Goal: Transaction & Acquisition: Purchase product/service

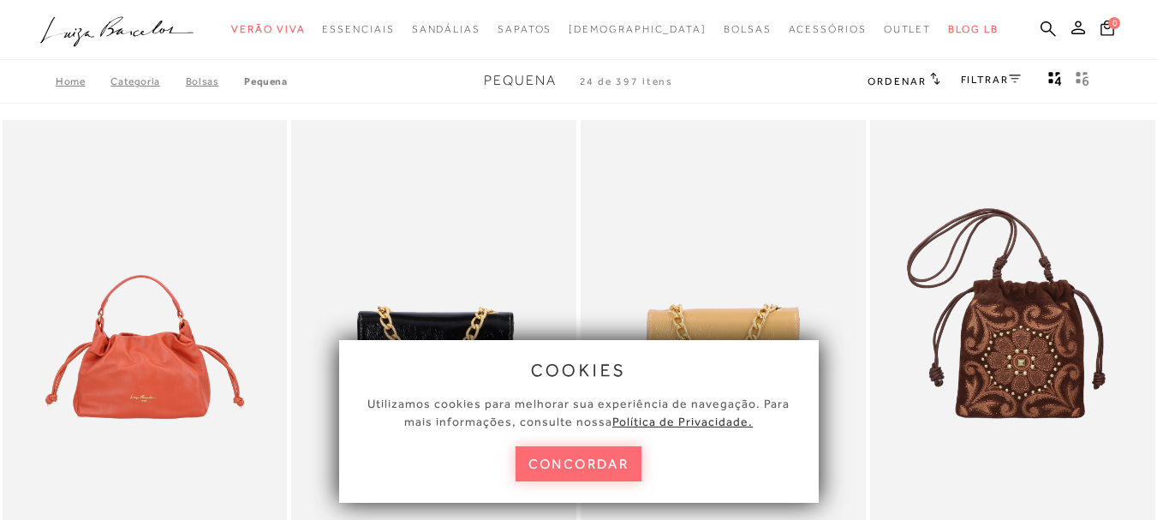
click at [576, 463] on button "concordar" at bounding box center [579, 463] width 127 height 35
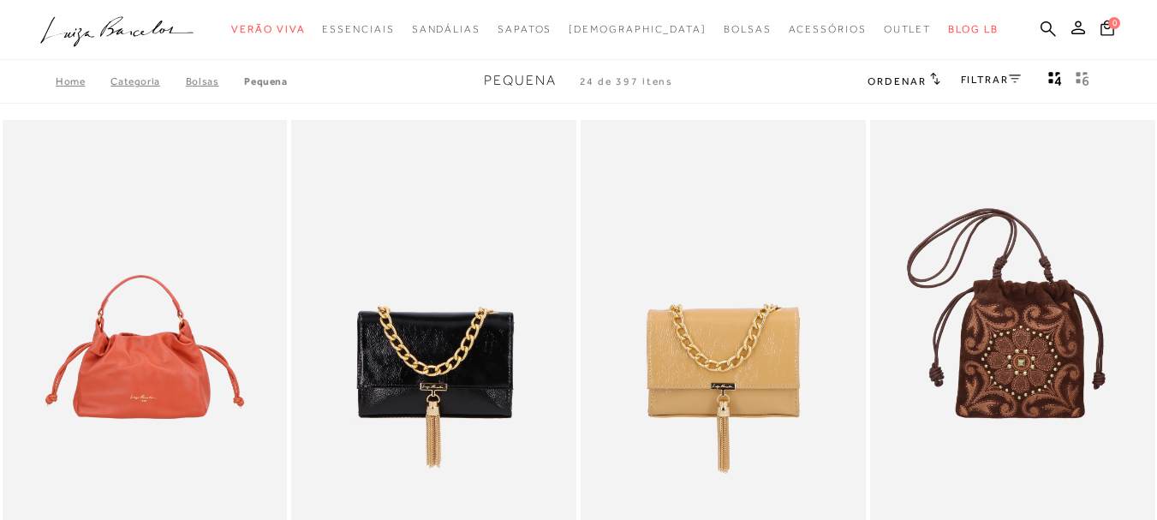
click at [905, 82] on span "Ordenar" at bounding box center [897, 81] width 58 height 12
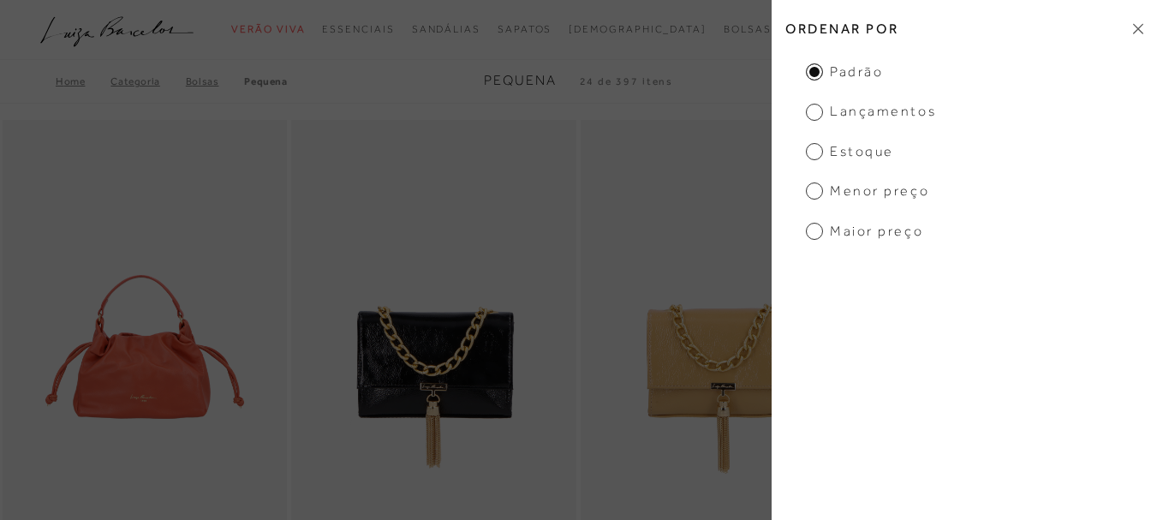
click at [861, 192] on span "Menor preço" at bounding box center [867, 191] width 123 height 19
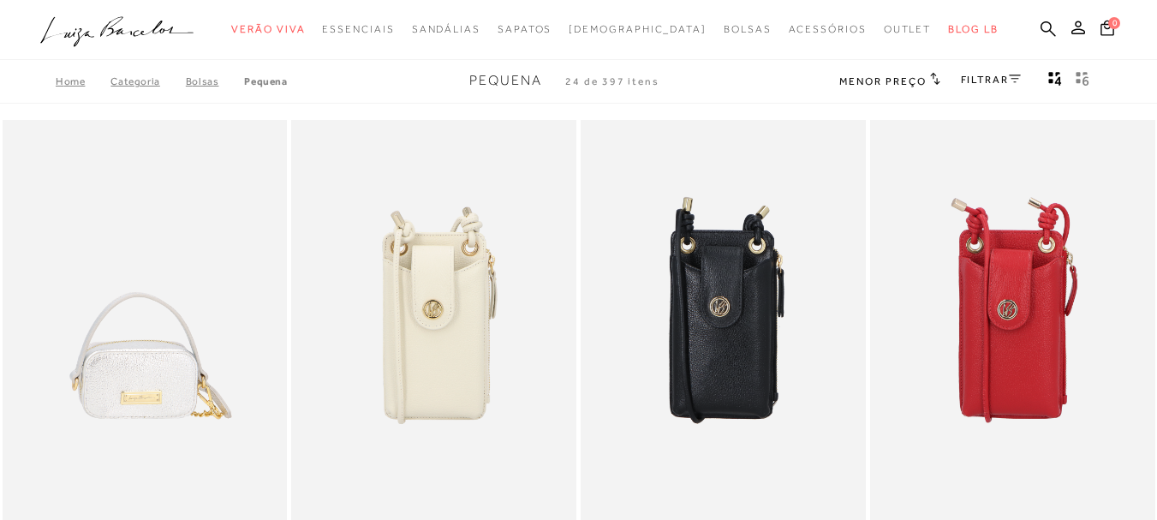
click at [893, 81] on span "Menor preço" at bounding box center [882, 81] width 87 height 12
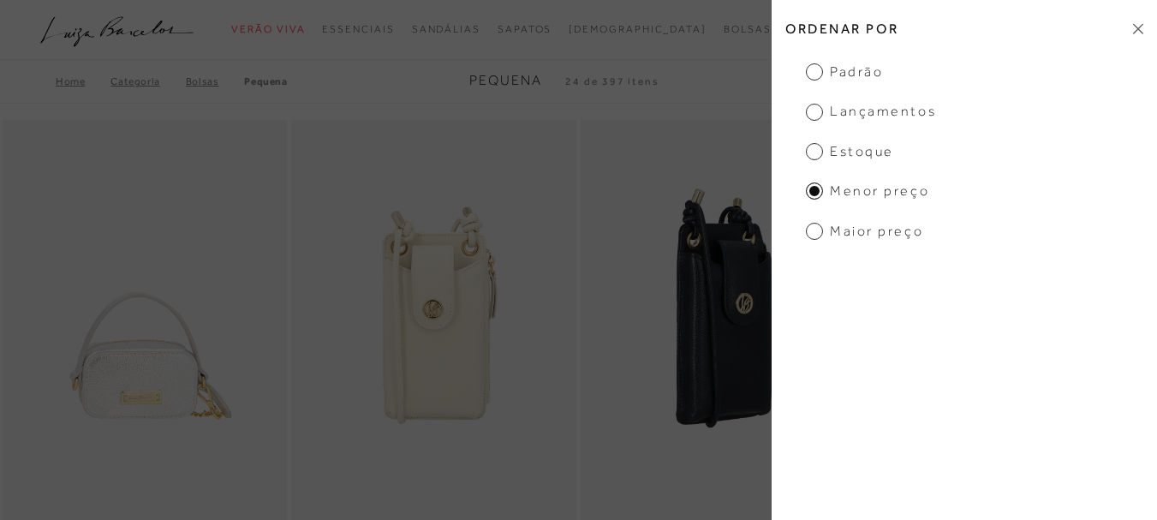
click at [662, 151] on img at bounding box center [724, 333] width 284 height 427
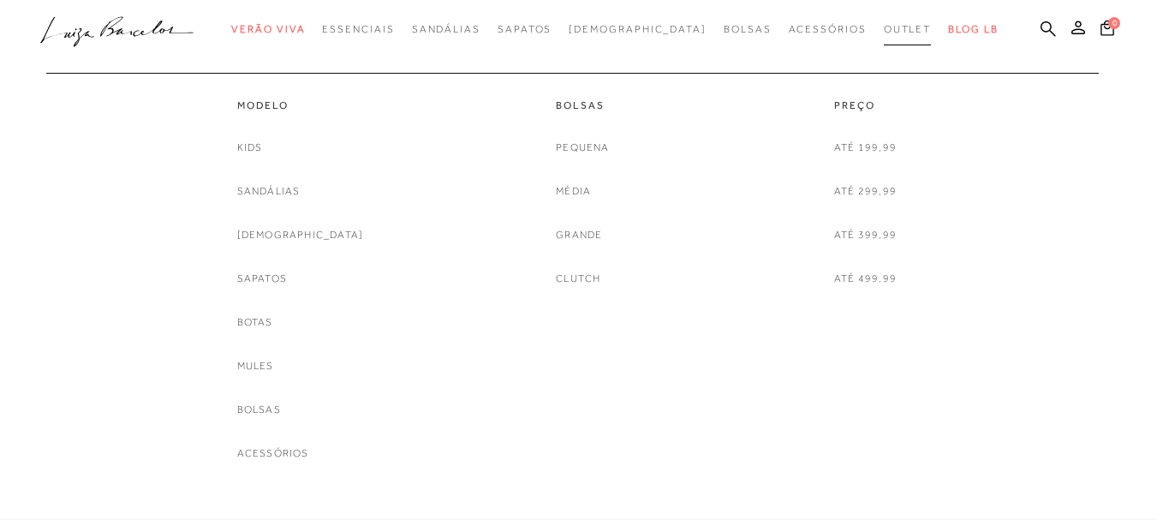
click at [884, 29] on span "Outlet" at bounding box center [908, 29] width 48 height 12
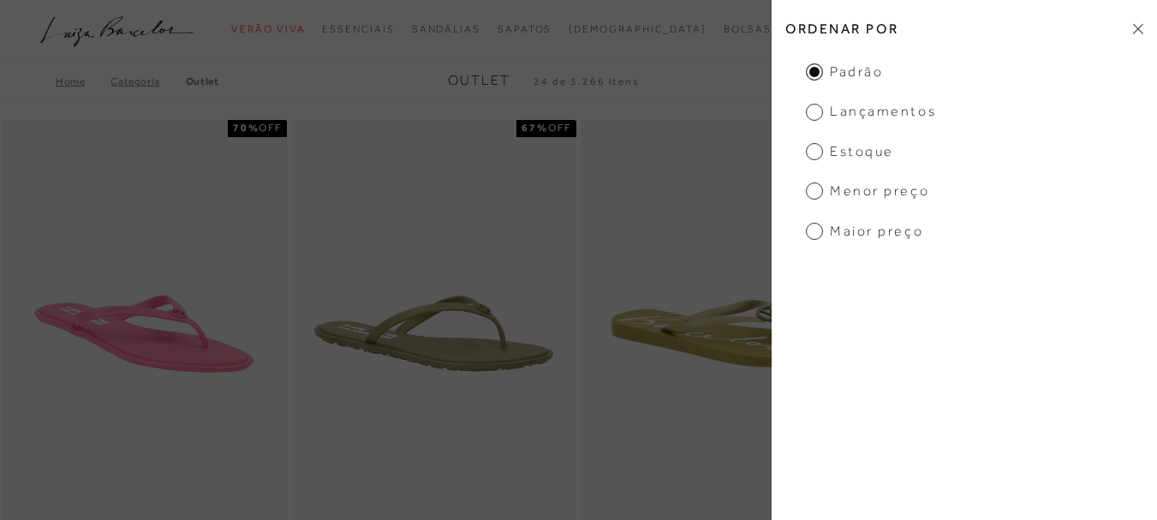
click at [1141, 34] on icon at bounding box center [1138, 28] width 10 height 11
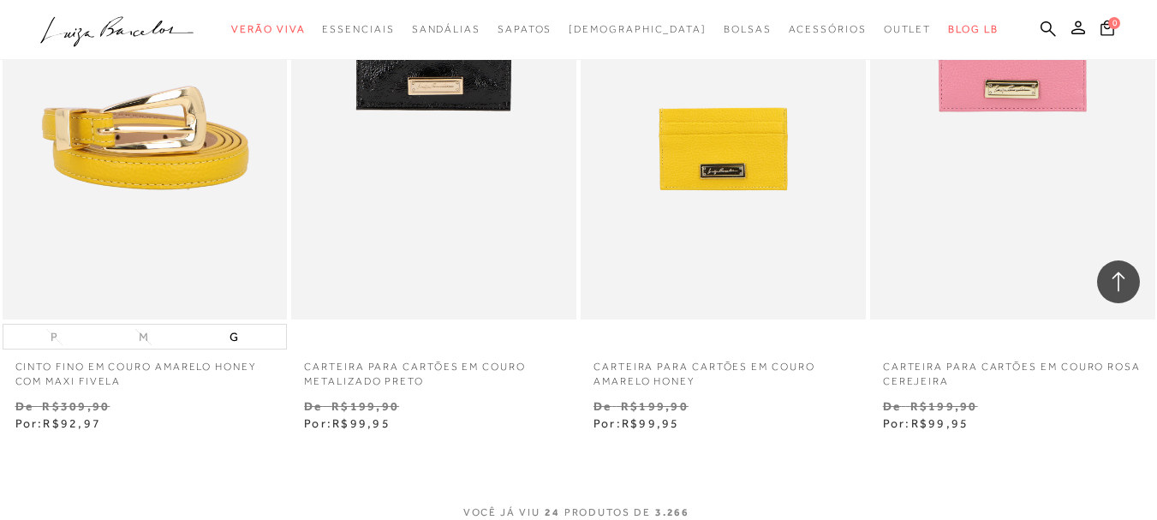
scroll to position [3169, 0]
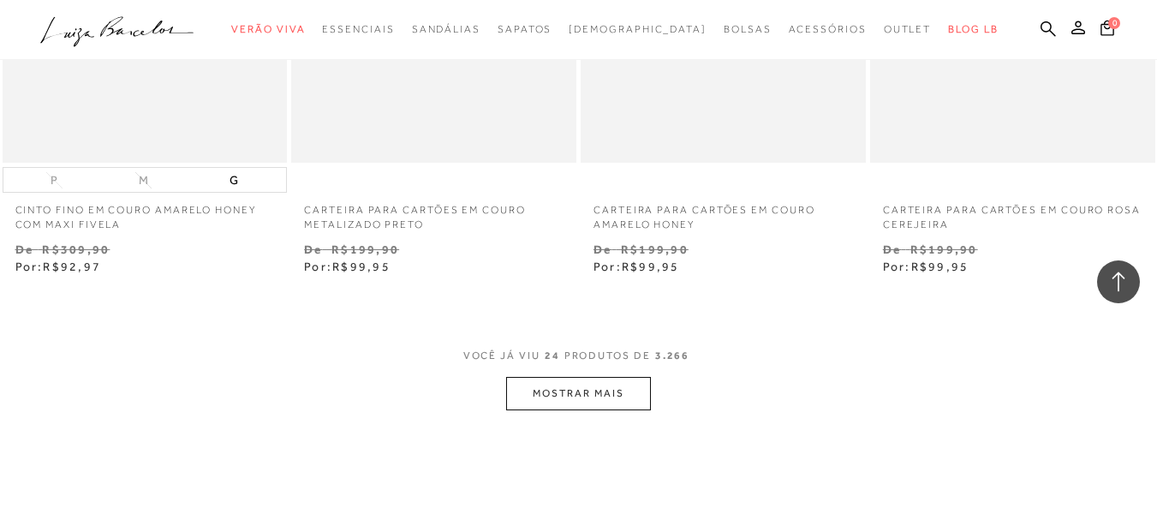
click at [578, 395] on button "MOSTRAR MAIS" at bounding box center [578, 393] width 144 height 33
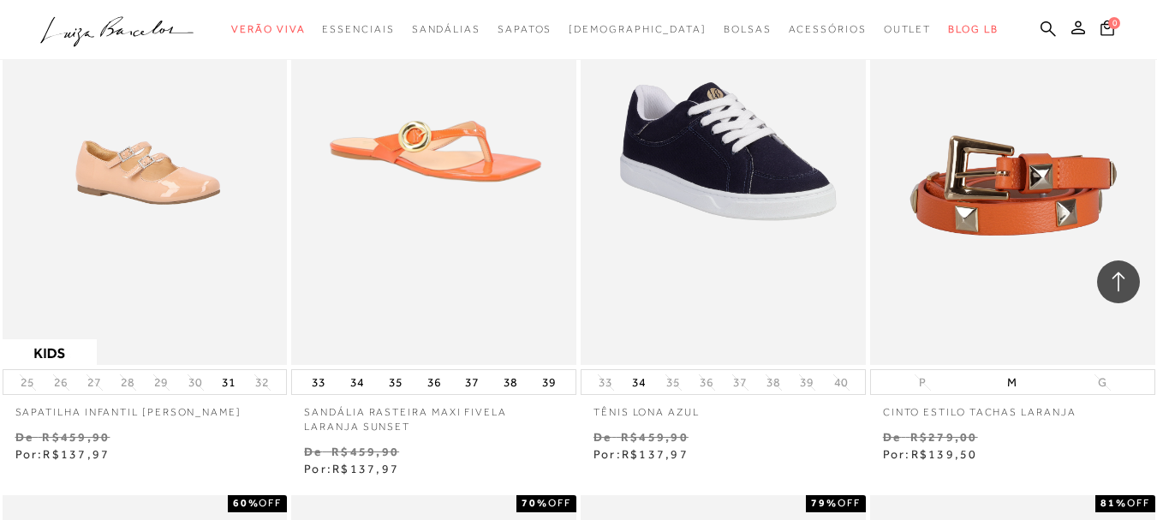
scroll to position [5225, 0]
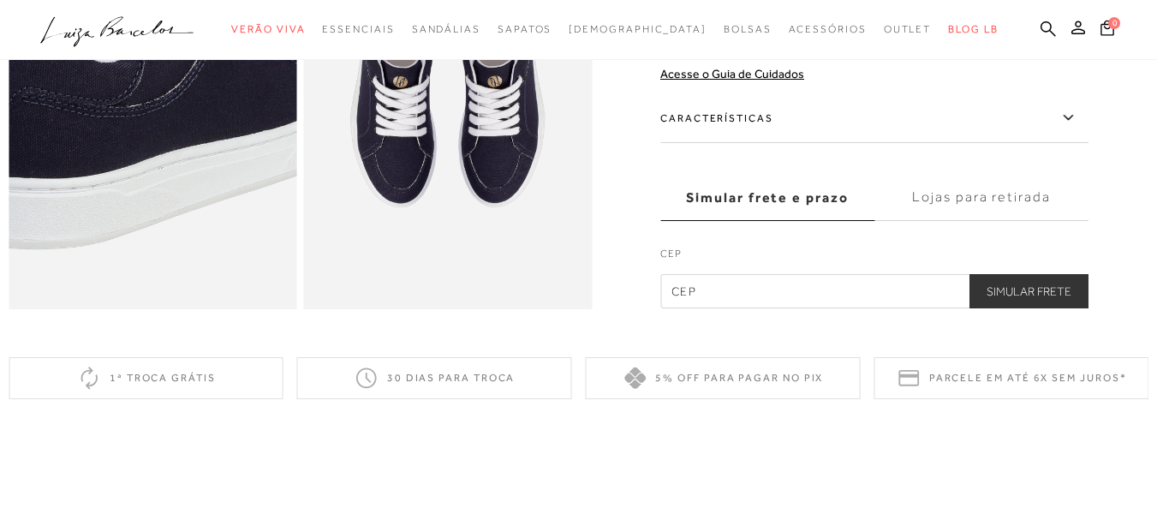
scroll to position [685, 0]
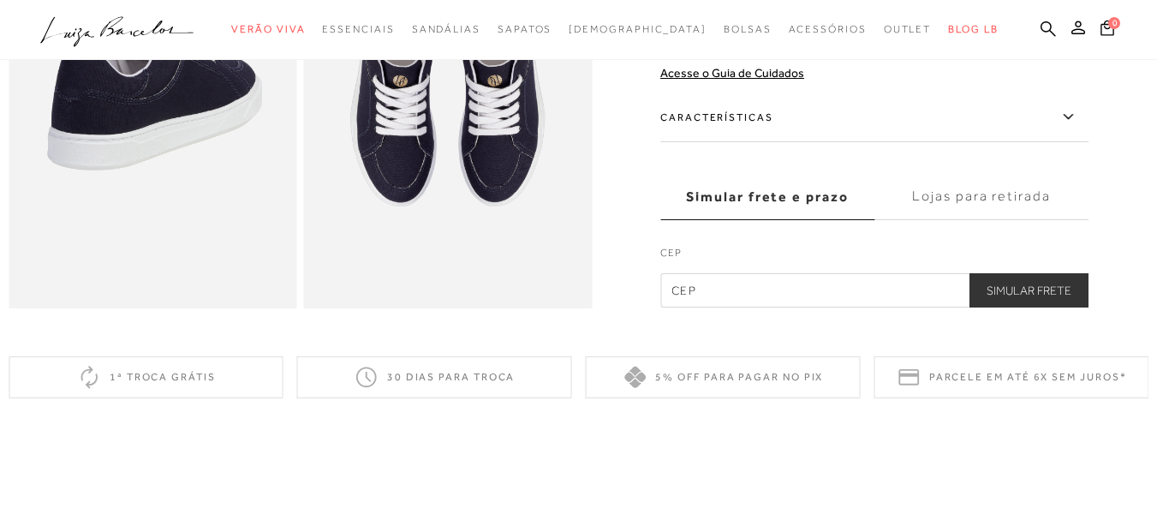
click at [713, 128] on label "Características" at bounding box center [874, 118] width 428 height 50
click at [0, 0] on input "Características" at bounding box center [0, 0] width 0 height 0
